Goal: Check status: Check status

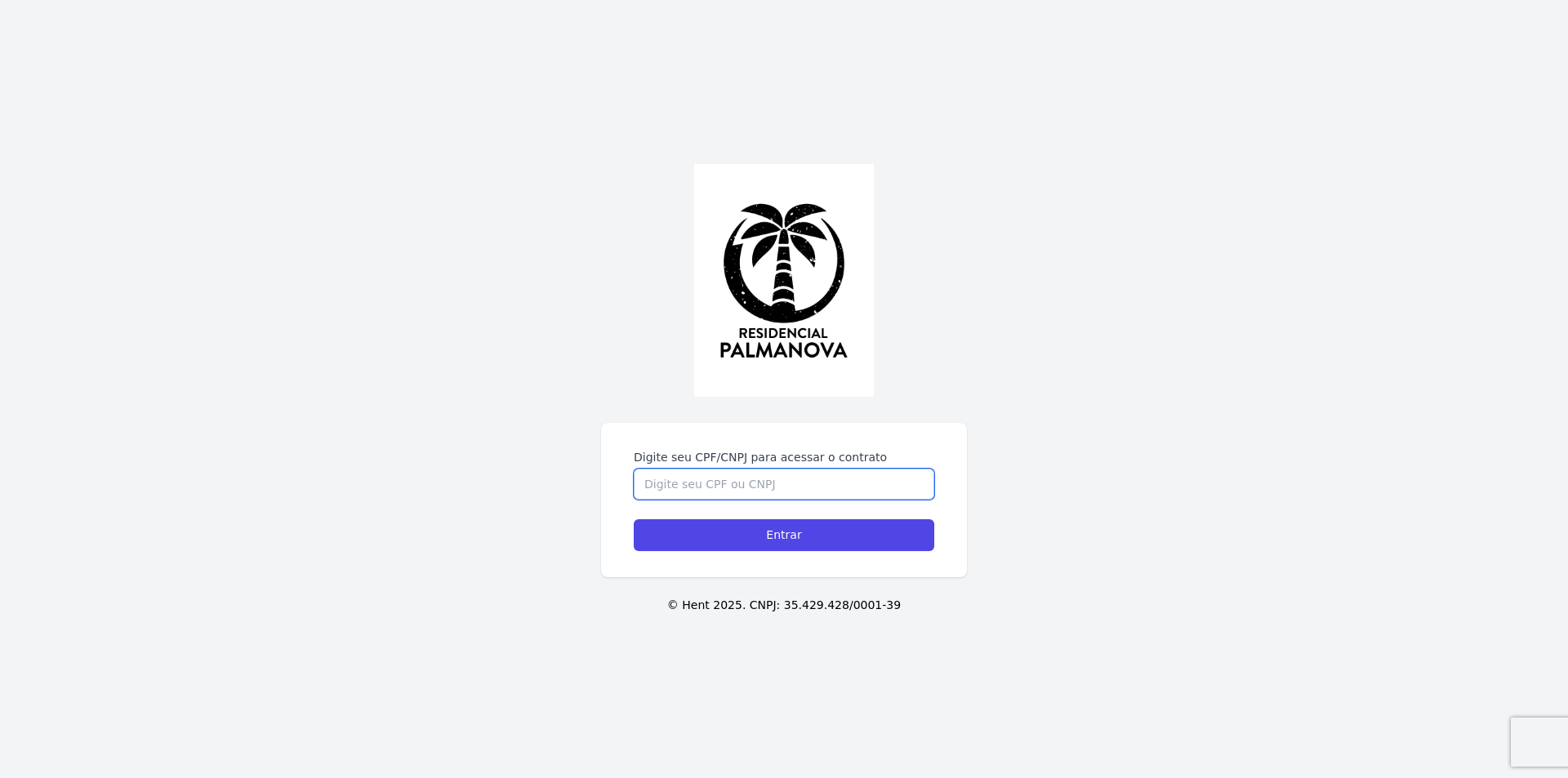
click at [695, 492] on input "Digite seu CPF/CNPJ para acessar o contrato" at bounding box center [784, 485] width 300 height 31
type input "45016545898"
click at [634, 519] on input "Entrar" at bounding box center [784, 535] width 300 height 32
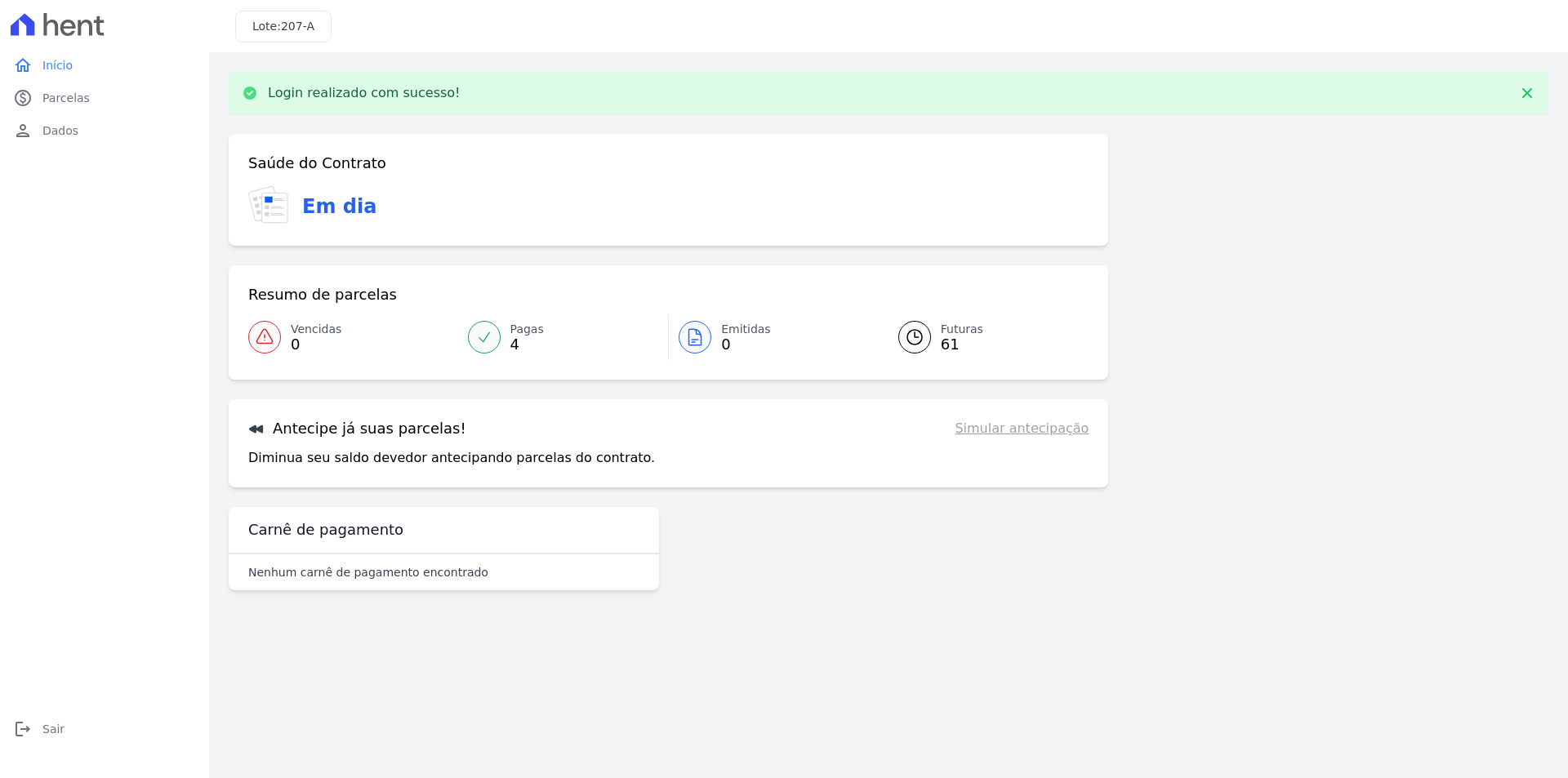
click at [937, 345] on link "Futuras 61" at bounding box center [984, 337] width 210 height 45
